Goal: Task Accomplishment & Management: Manage account settings

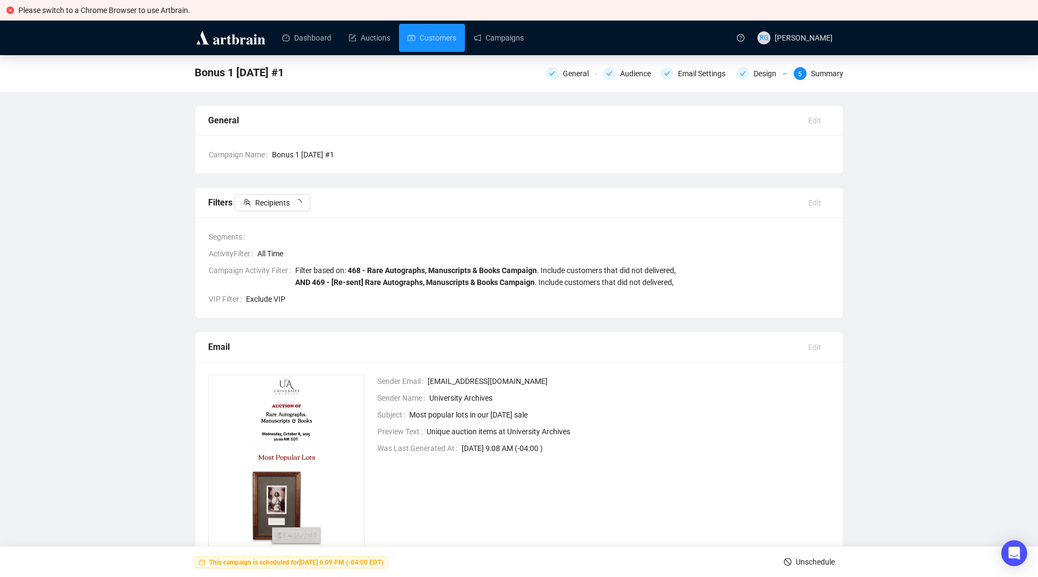
click at [429, 35] on link "Customers" at bounding box center [432, 38] width 49 height 28
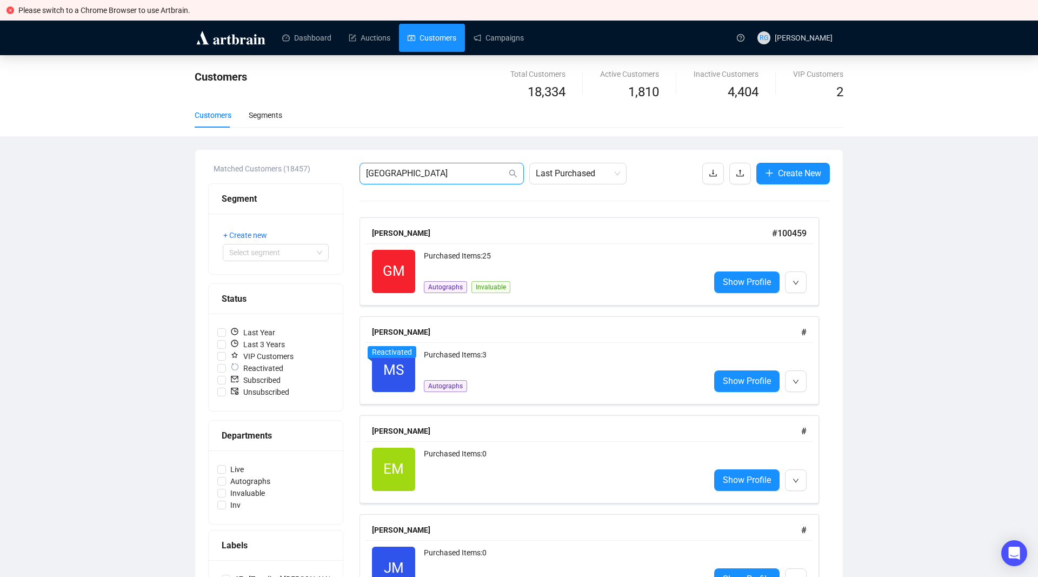
drag, startPoint x: 425, startPoint y: 175, endPoint x: 347, endPoint y: 173, distance: 78.4
click at [366, 173] on input "[GEOGRAPHIC_DATA]" at bounding box center [436, 173] width 141 height 13
type input "v"
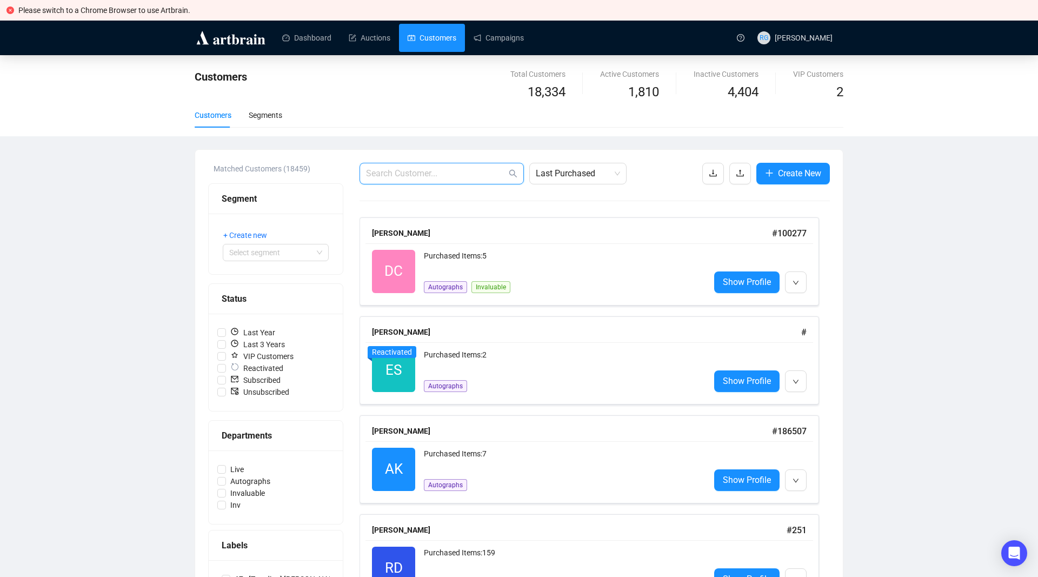
paste input "[PERSON_NAME] <[EMAIL_ADDRESS][DOMAIN_NAME]>"
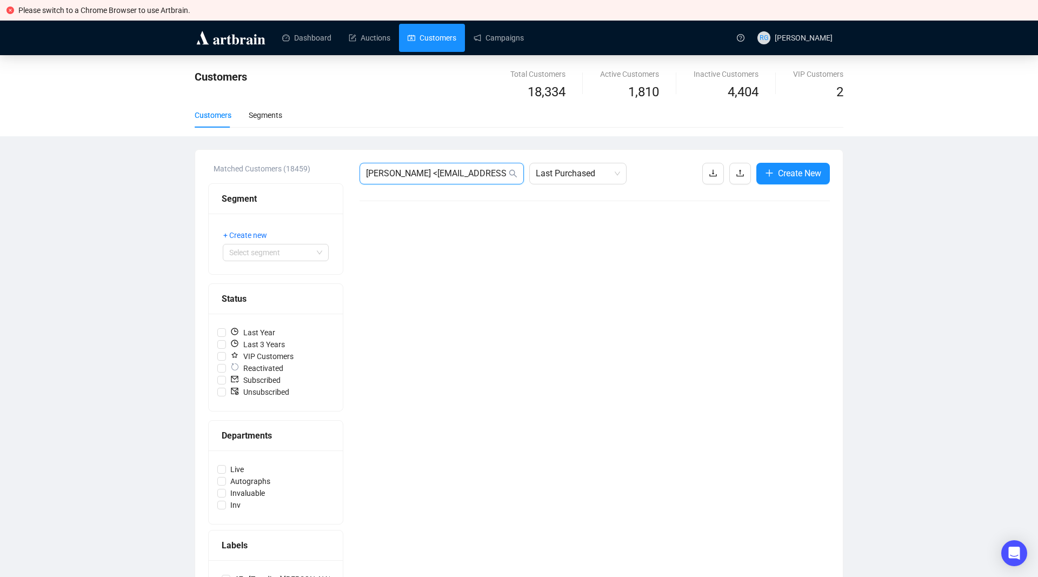
drag, startPoint x: 403, startPoint y: 174, endPoint x: 324, endPoint y: 171, distance: 79.0
click at [366, 171] on input "[PERSON_NAME] <[EMAIL_ADDRESS][DOMAIN_NAME]" at bounding box center [436, 173] width 141 height 13
type input "[EMAIL_ADDRESS][DOMAIN_NAME]"
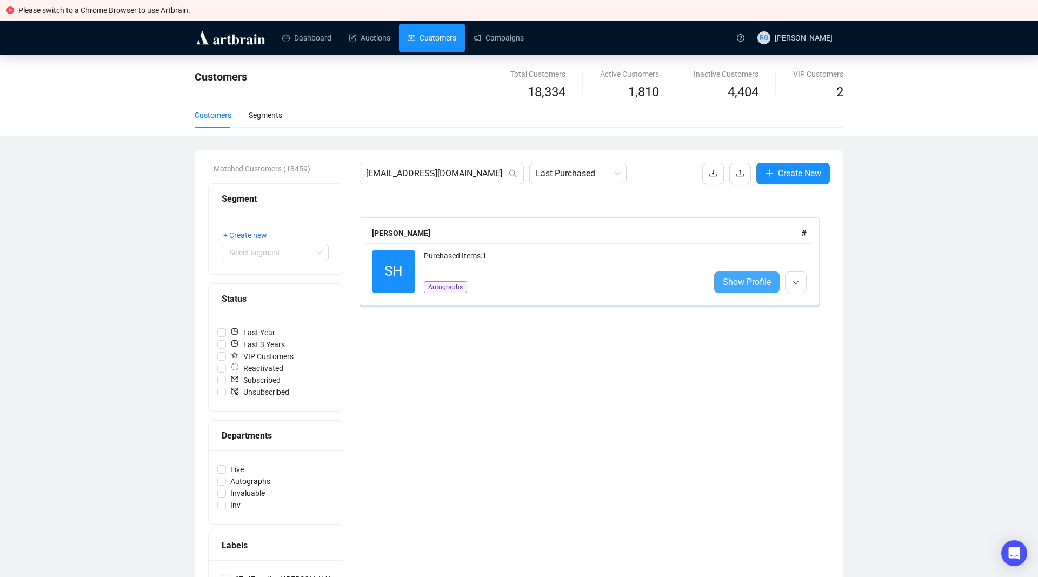
click at [748, 283] on span "Show Profile" at bounding box center [747, 282] width 48 height 14
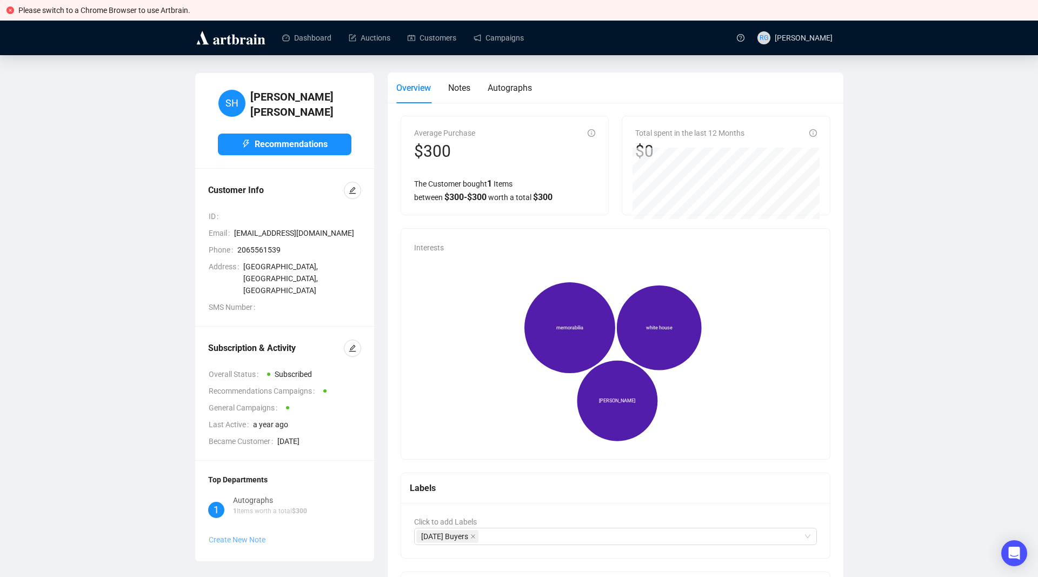
click at [227, 535] on span "Create New Note" at bounding box center [237, 539] width 57 height 9
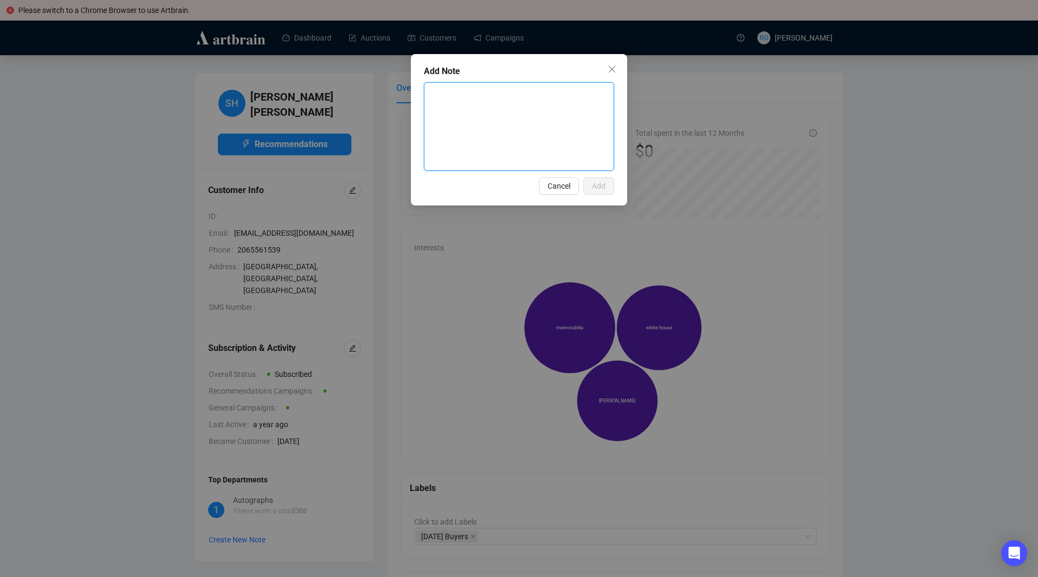
click at [476, 97] on textarea at bounding box center [518, 127] width 189 height 88
type textarea "R"
type textarea "Re"
type textarea "Ret"
type textarea "Reti"
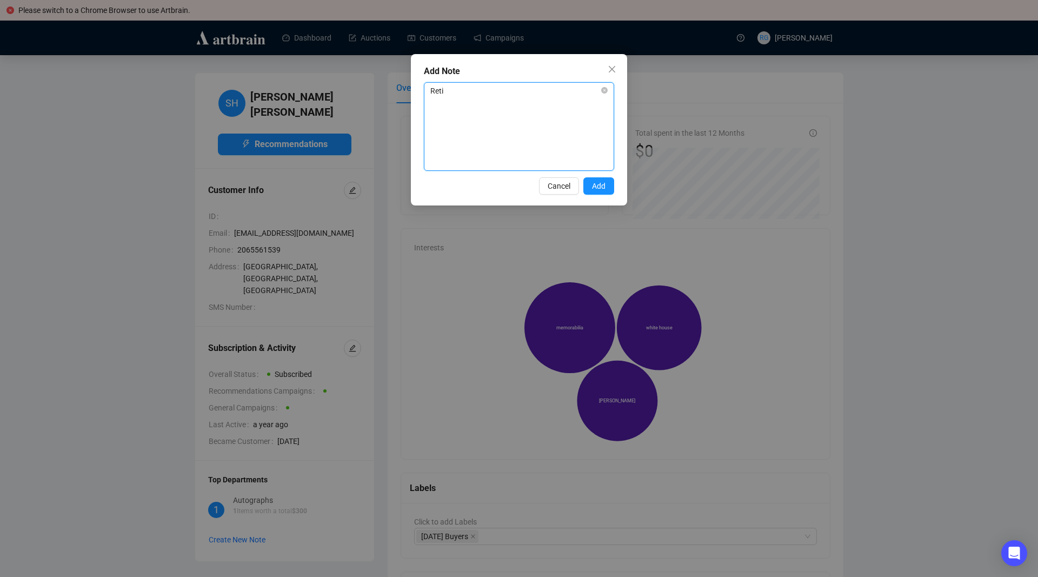
type textarea "Retir"
type textarea "Retire"
type textarea "Retired"
type textarea "Retired 9"
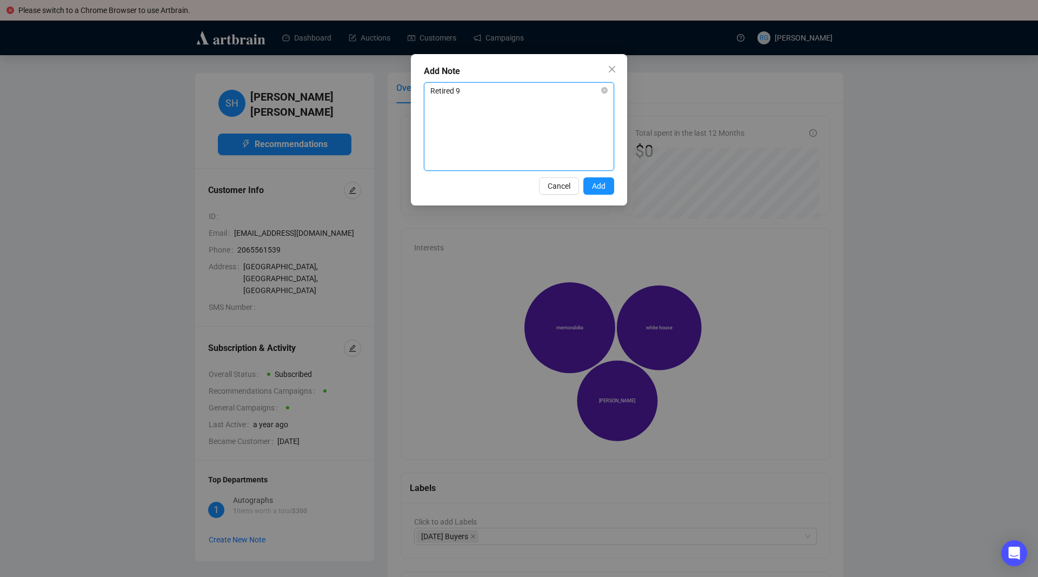
type textarea "Retired 9/"
type textarea "Retired 9/2"
type textarea "Retired 9/20"
type textarea "Retired 9/202"
type textarea "Retired 9/2025"
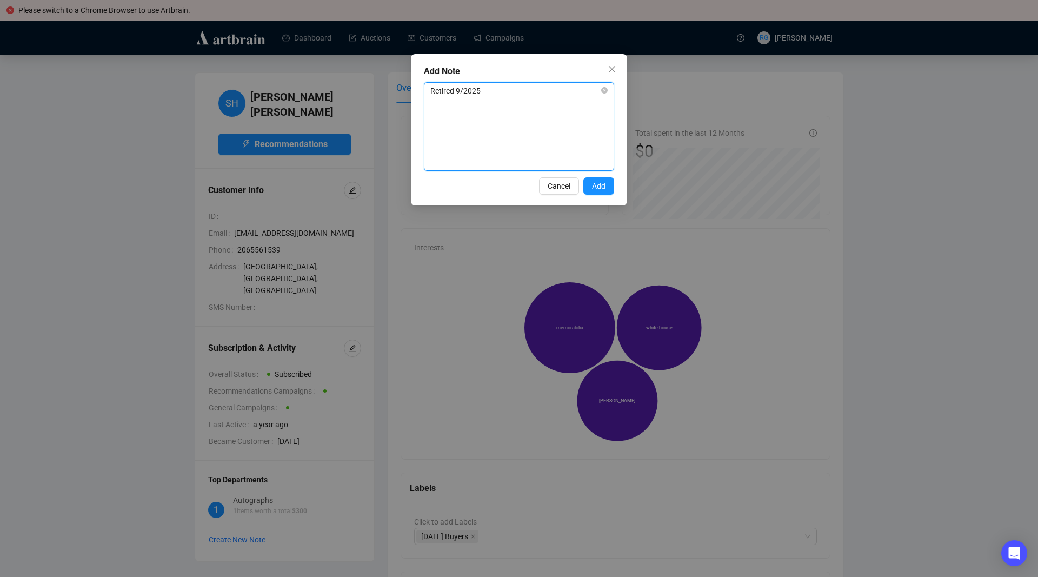
type textarea "Retired 9/2025"
type textarea "Retired 9/2025 a"
type textarea "Retired 9/2025 an"
type textarea "Retired 9/2025 and"
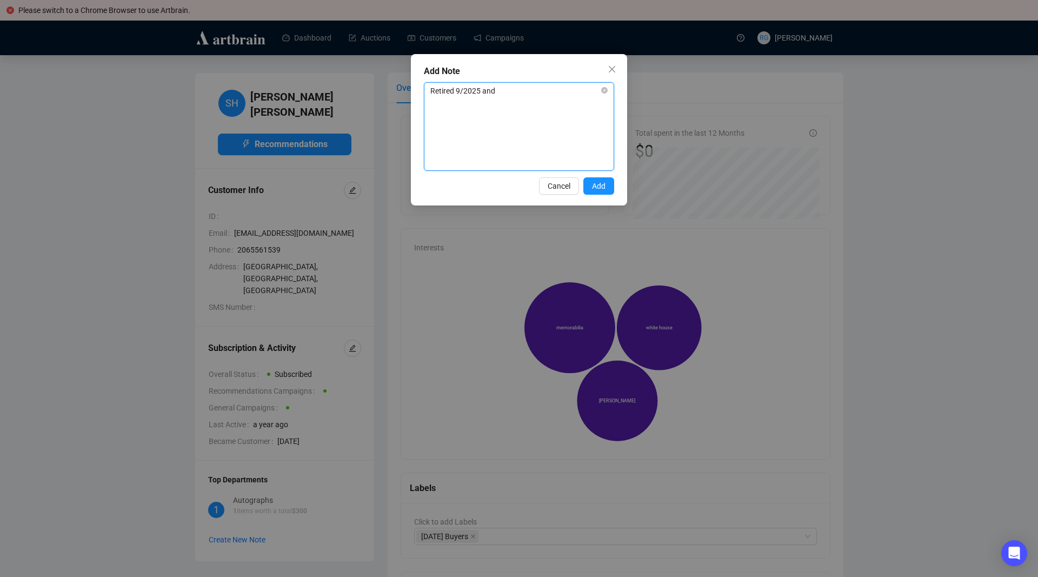
type textarea "Retired 9/2025 and d"
type textarea "Retired 9/2025 and di"
type textarea "Retired 9/2025 and did"
type textarea "Retired 9/2025 and did n"
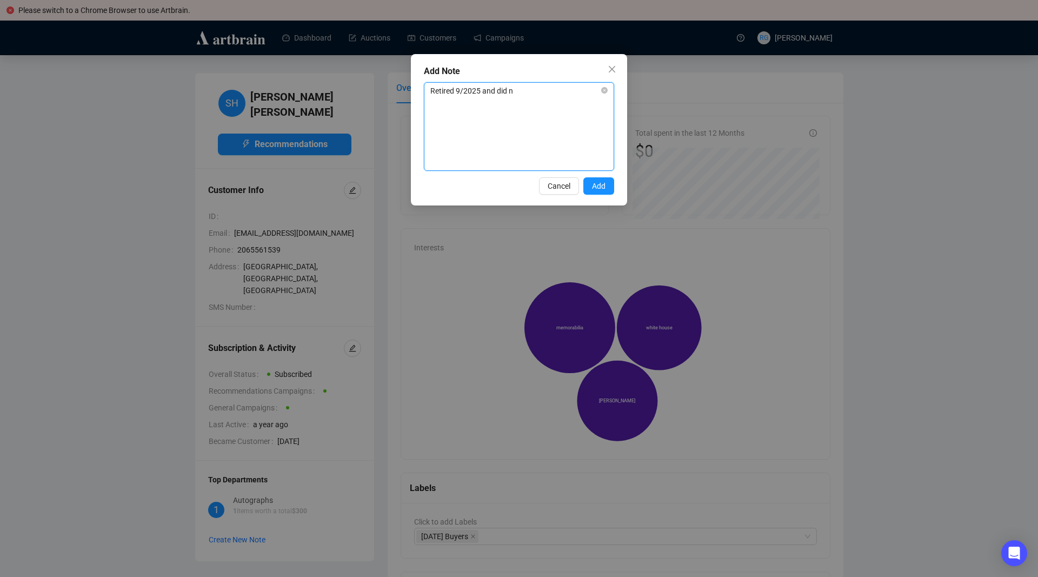
type textarea "Retired 9/2025 and did no"
type textarea "Retired 9/2025 and did not"
type textarea "Retired 9/2025 and did not l"
type textarea "Retired 9/2025 and did not le"
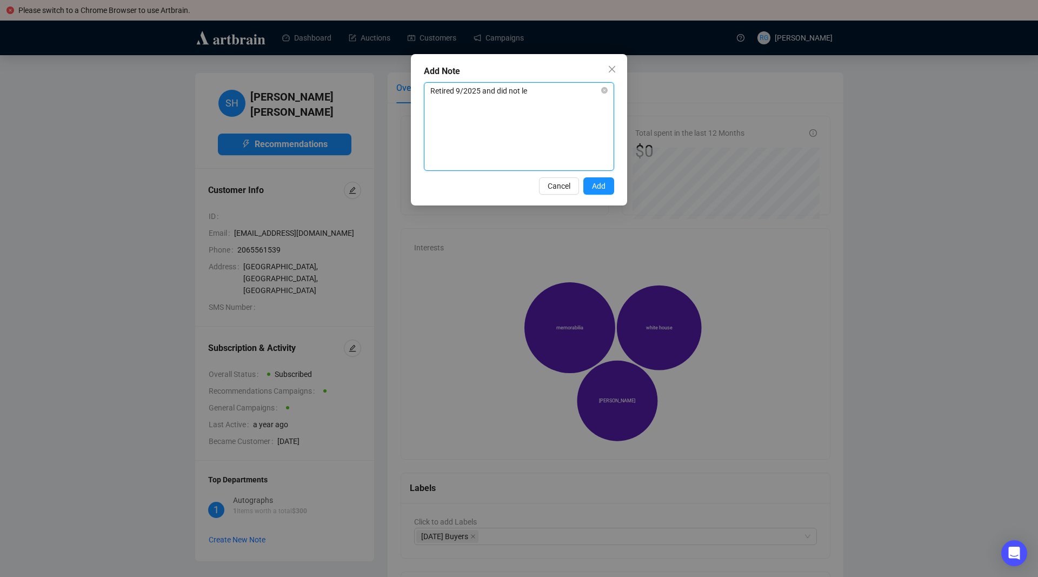
type textarea "Retired 9/2025 and did not lea"
type textarea "Retired 9/2025 and did not leav"
type textarea "Retired 9/2025 and did not leave"
type textarea "Retired 9/2025 and did not leave p"
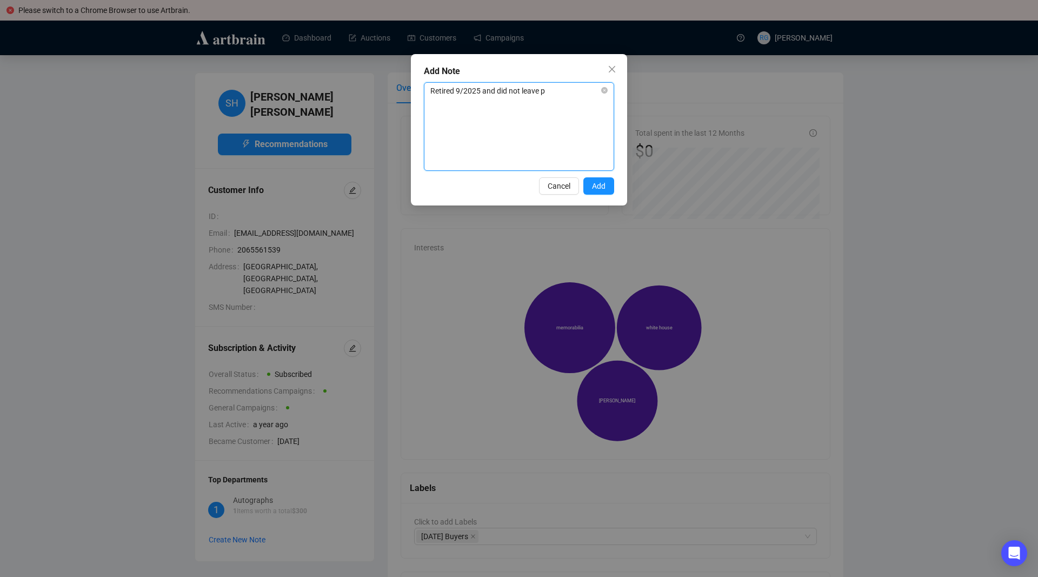
type textarea "Retired 9/2025 and did not leave pe"
type textarea "Retired 9/2025 and did not leave per"
type textarea "Retired 9/2025 and did not leave pers"
type textarea "Retired 9/2025 and did not leave perso"
type textarea "Retired 9/2025 and did not leave person"
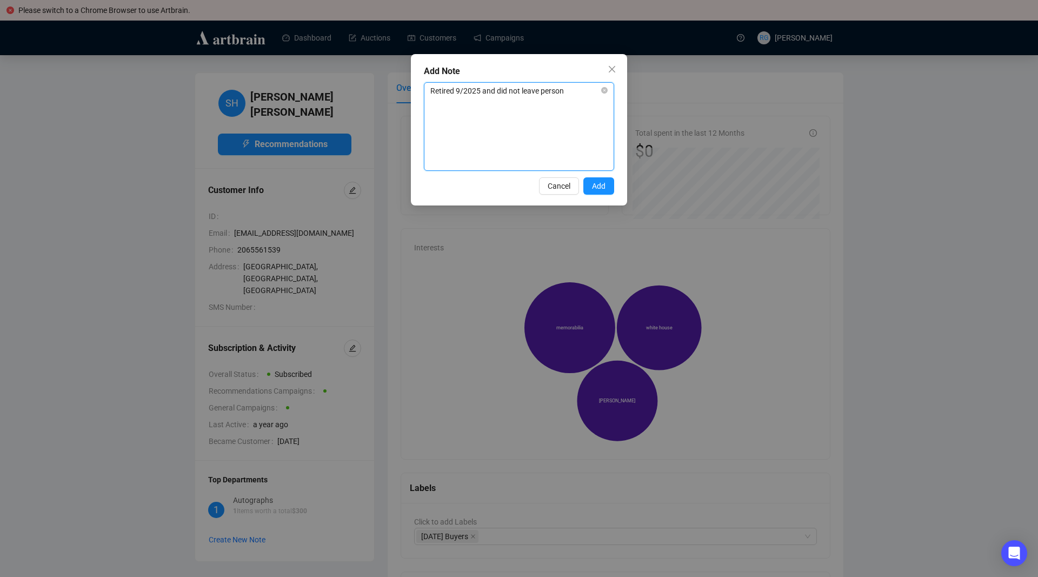
type textarea "Retired 9/2025 and did not leave persona"
type textarea "Retired 9/2025 and did not leave personal"
type textarea "Retired 9/2025 and did not leave personal e"
type textarea "Retired 9/2025 and did not leave personal em"
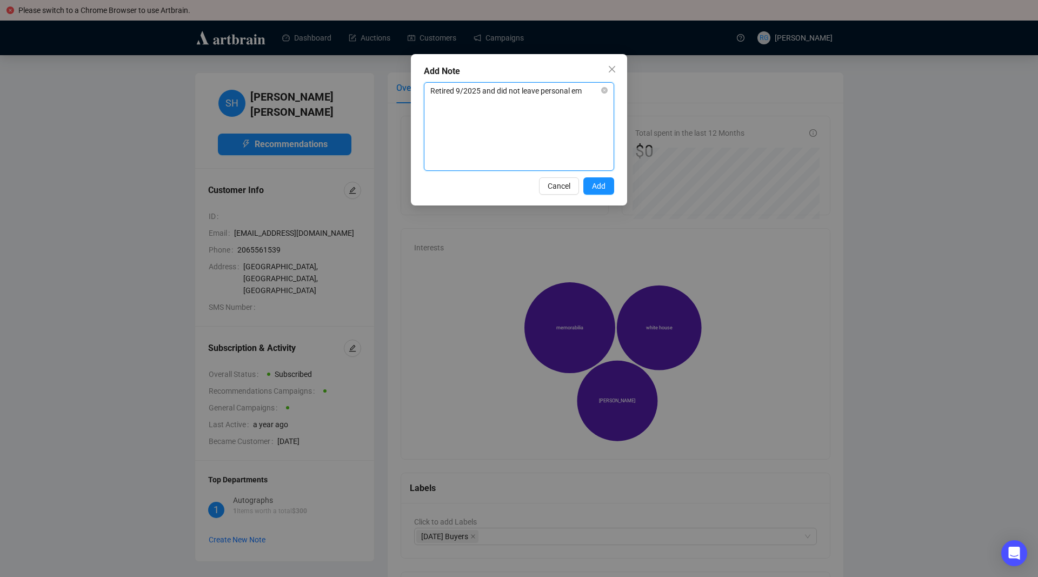
type textarea "Retired 9/2025 and did not leave personal ema"
type textarea "Retired 9/2025 and did not leave personal emai"
type textarea "Retired 9/2025 and did not leave personal email"
type textarea "Retired 9/2025 and did not leave personal email a"
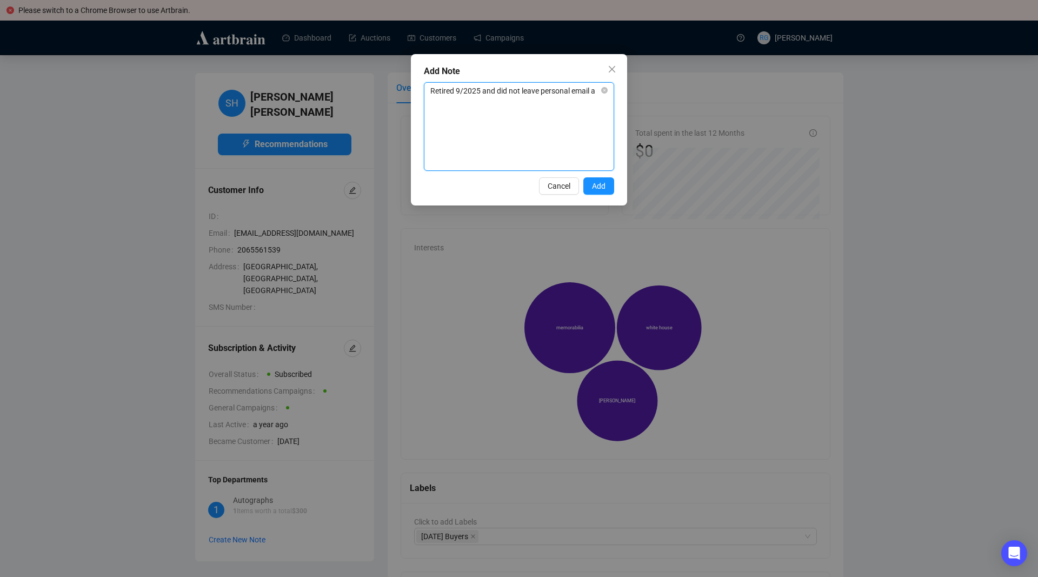
type textarea "Retired 9/2025 and did not leave personal email ad"
type textarea "Retired 9/2025 and did not leave personal email add"
type textarea "Retired 9/2025 and did not leave personal email addr"
type textarea "Retired 9/2025 and did not leave personal email addre"
type textarea "Retired 9/2025 and did not leave personal email addres"
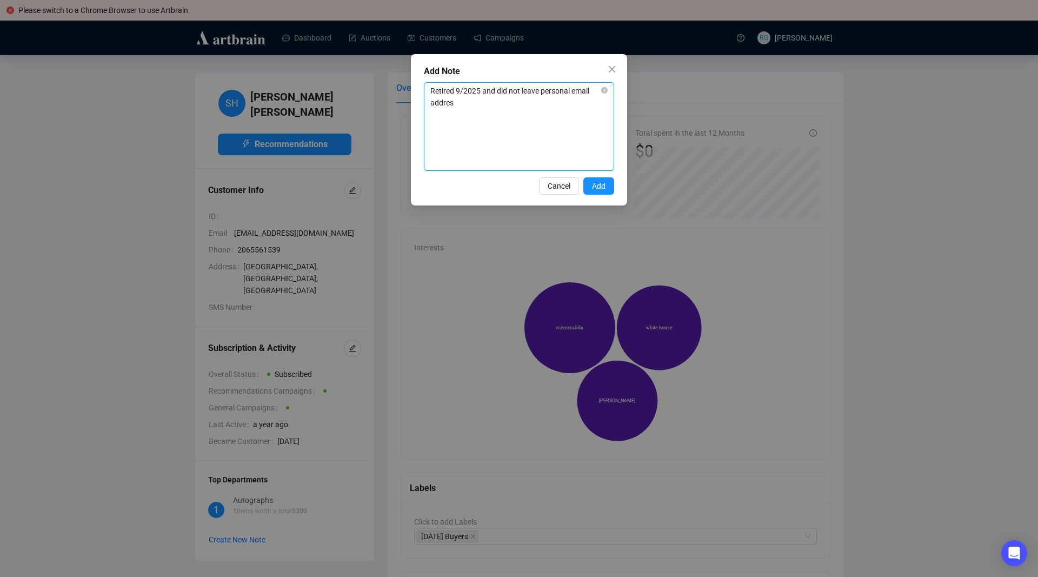
type textarea "Retired 9/2025 and did not leave personal email address"
type textarea "Retired 9/2025 and did not leave personal email address."
click at [604, 187] on span "Add" at bounding box center [599, 186] width 14 height 12
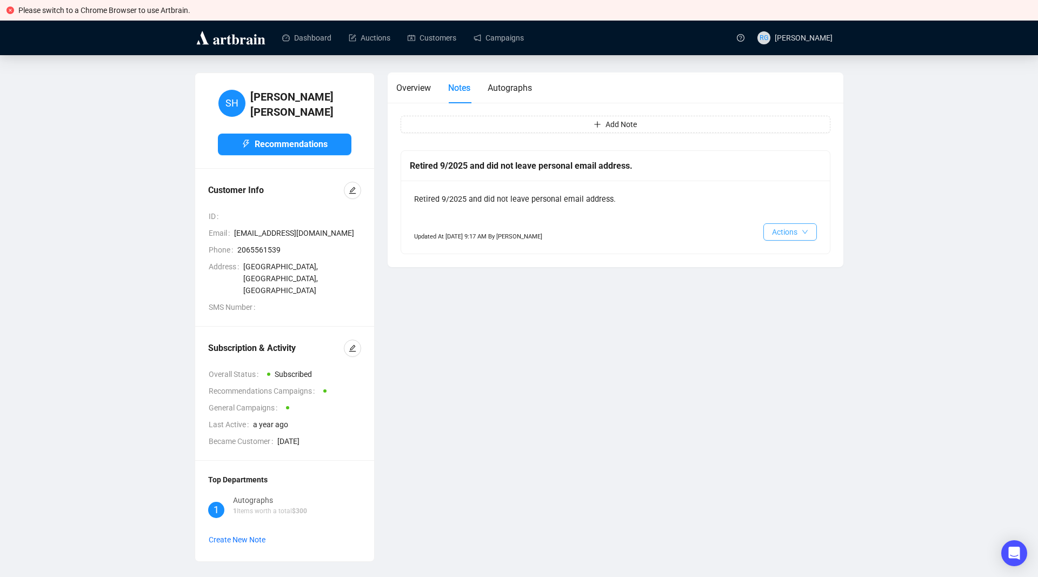
click at [808, 234] on button "Actions" at bounding box center [791, 231] width 54 height 17
click at [362, 327] on div "Subscription & Activity Overall Status Subscribed Recommendations Campaigns Gen…" at bounding box center [284, 394] width 179 height 134
click at [358, 340] on button "button" at bounding box center [352, 348] width 17 height 17
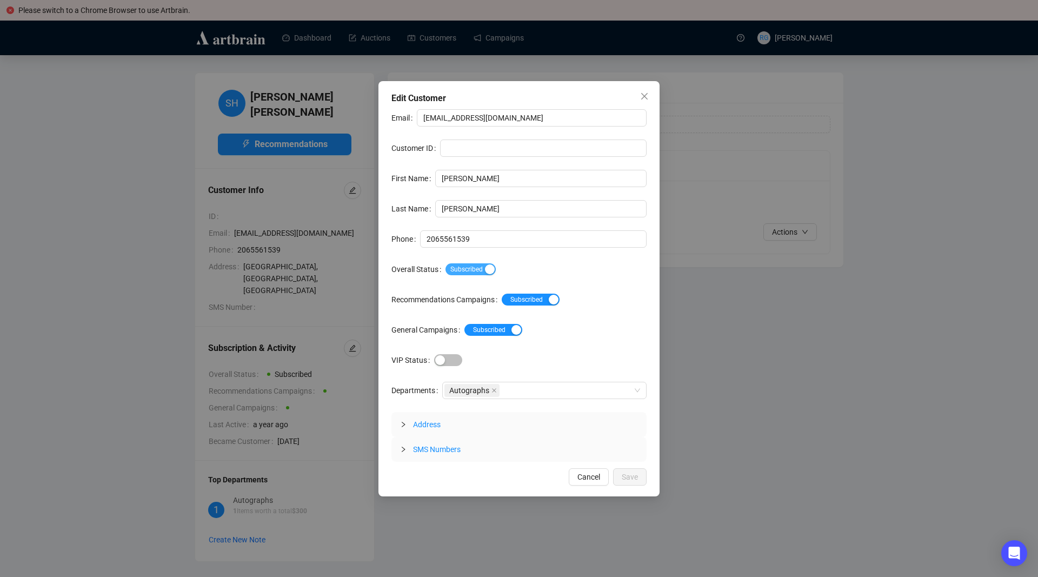
click at [450, 270] on span "Subscribed" at bounding box center [471, 269] width 50 height 12
click at [633, 478] on span "Save" at bounding box center [630, 477] width 16 height 12
